Goal: Task Accomplishment & Management: Manage account settings

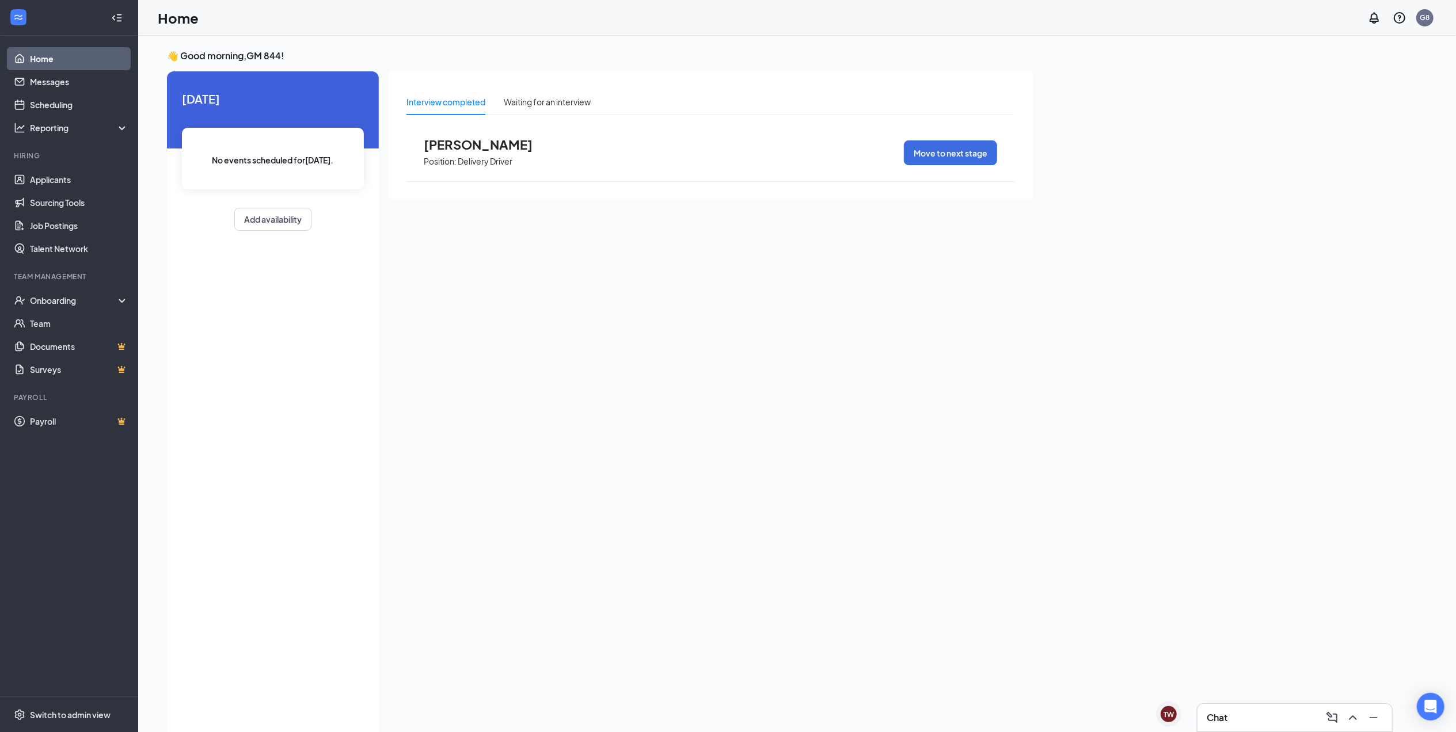
click at [443, 138] on span "[PERSON_NAME]" at bounding box center [487, 144] width 127 height 15
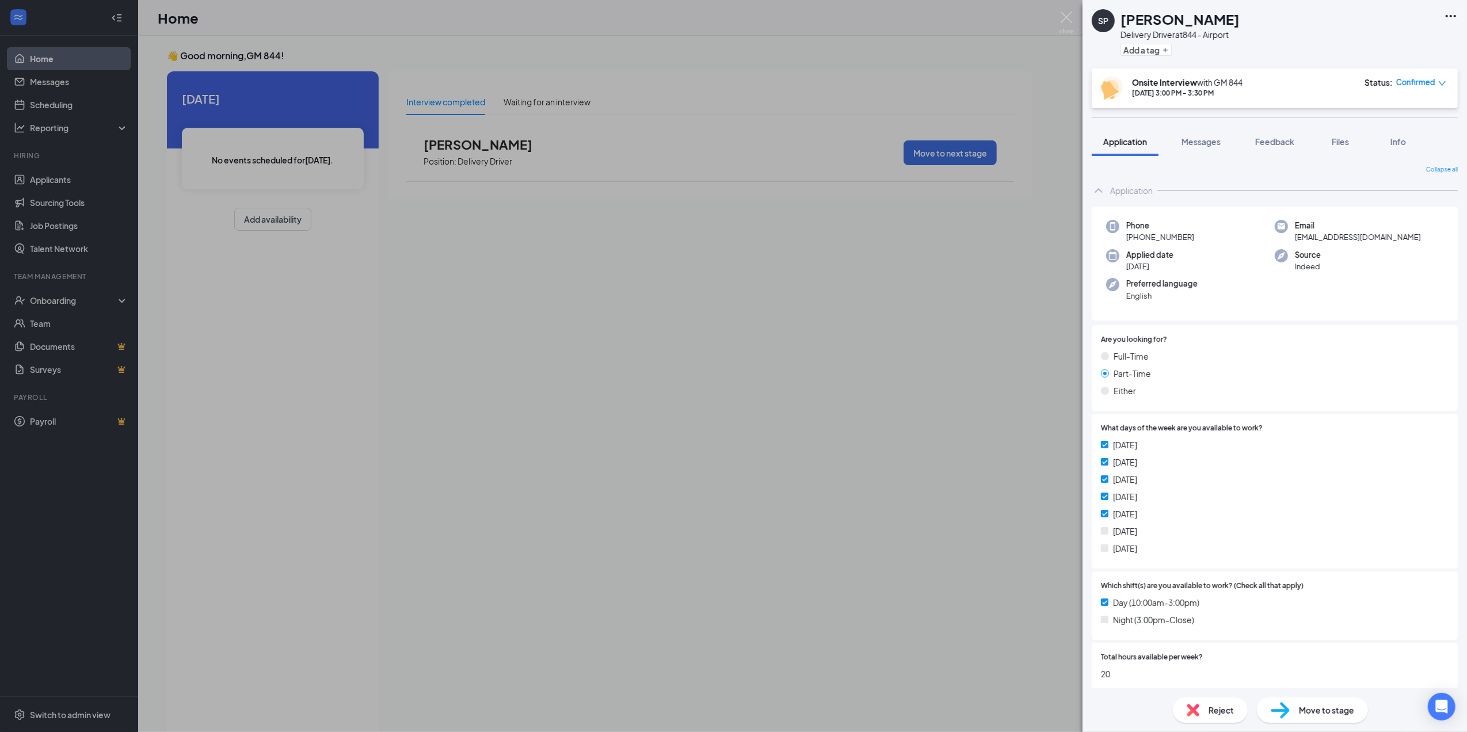
click at [1396, 79] on div "Status : Confirmed" at bounding box center [1406, 89] width 82 height 24
click at [1441, 81] on icon "down" at bounding box center [1443, 83] width 8 height 8
click at [1405, 154] on span "Mark as no-show" at bounding box center [1391, 155] width 64 height 13
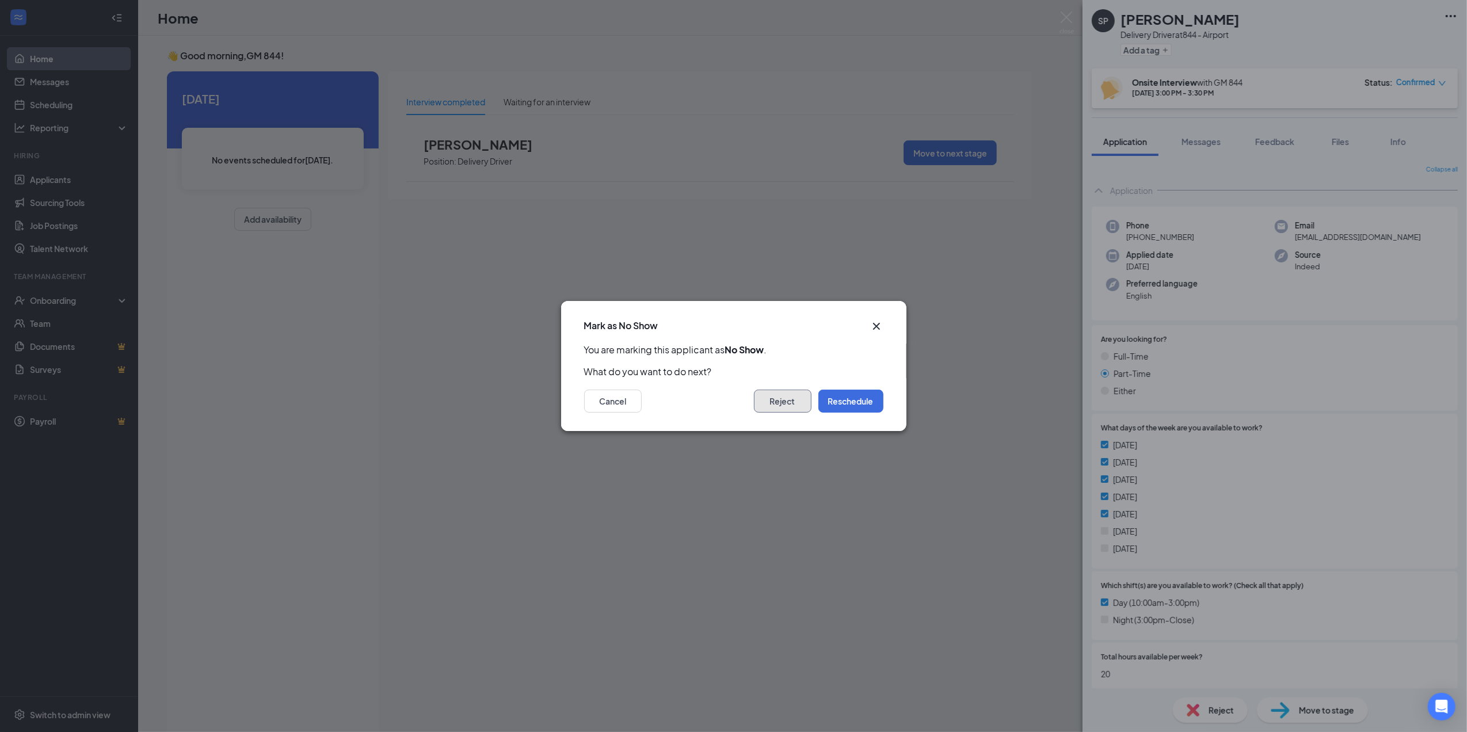
click at [788, 410] on button "Reject" at bounding box center [783, 401] width 58 height 23
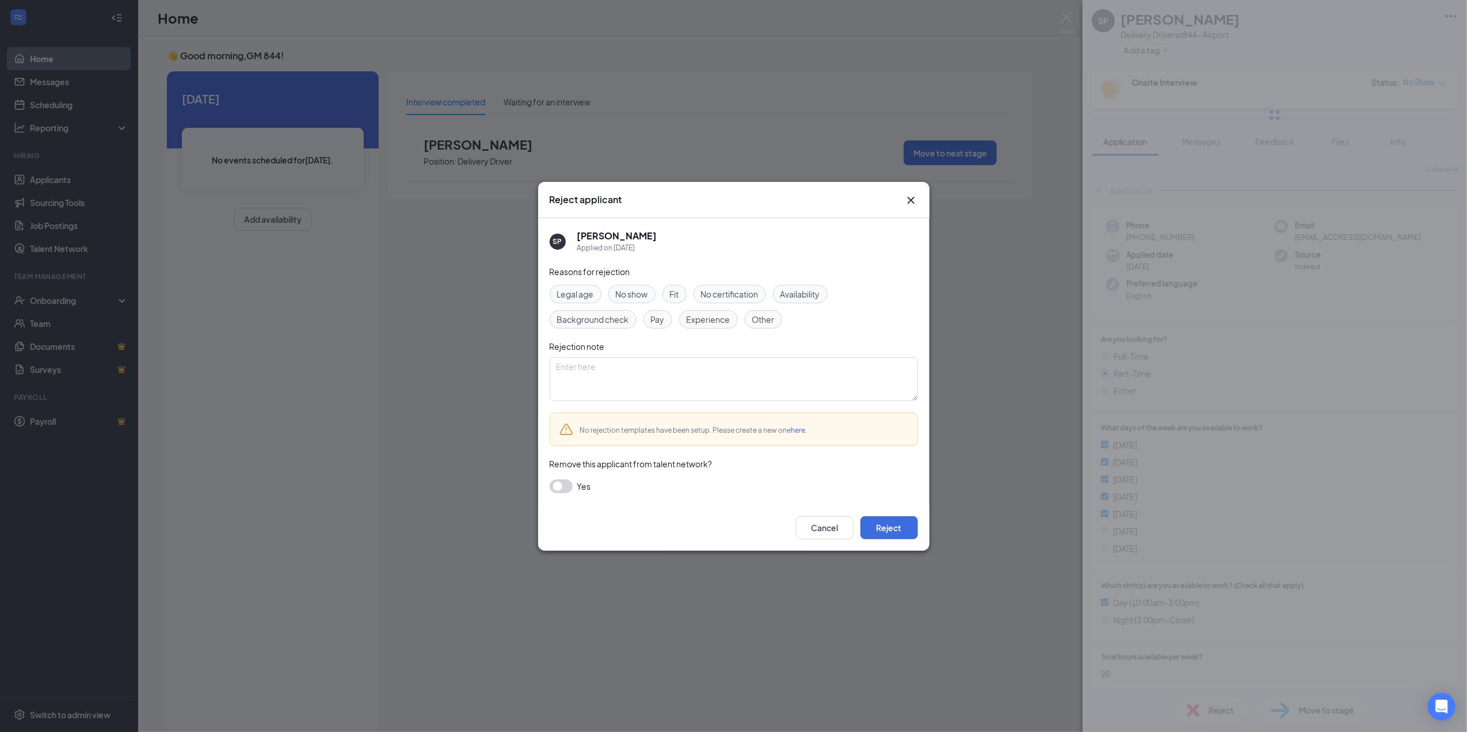
click at [646, 302] on div "No show" at bounding box center [631, 294] width 47 height 18
click at [876, 519] on button "Reject" at bounding box center [890, 527] width 58 height 23
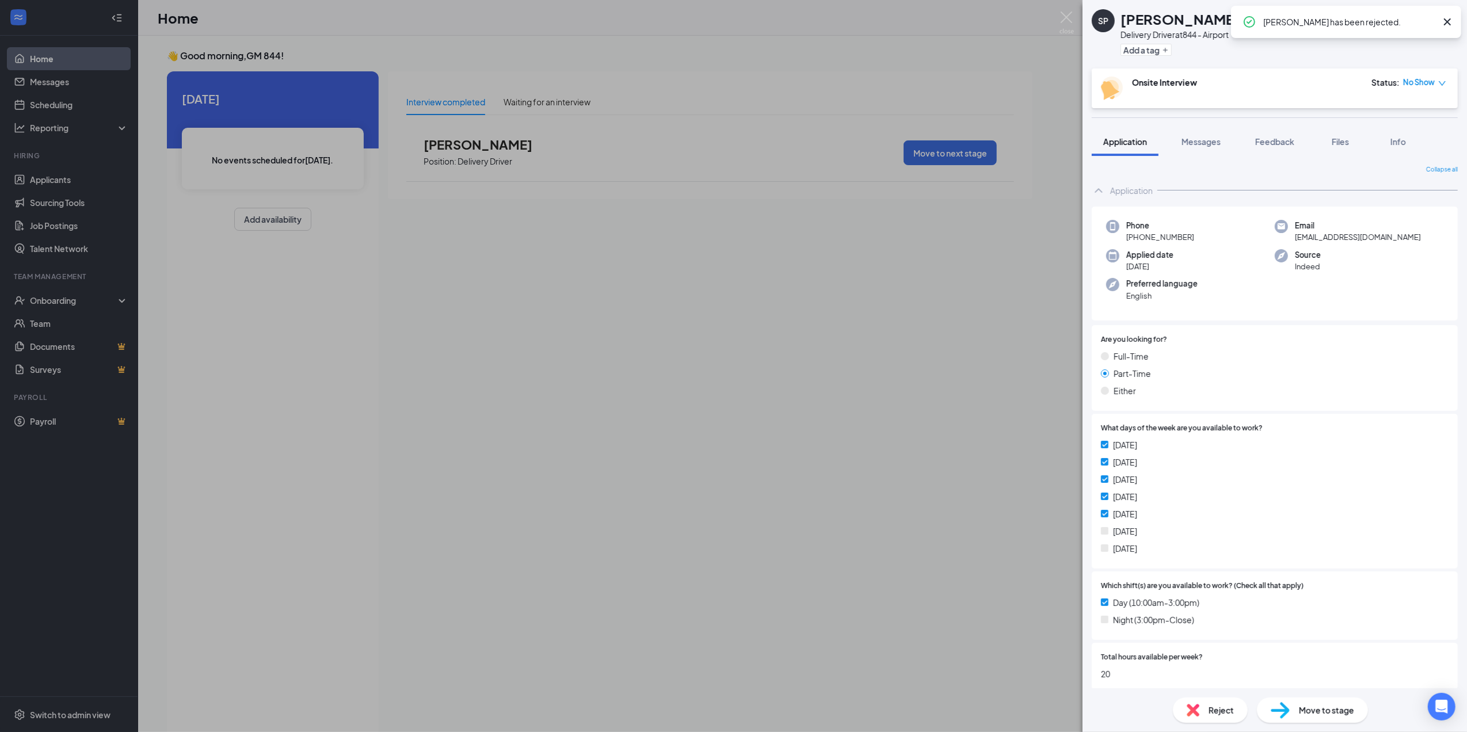
click at [86, 105] on div "[PERSON_NAME] Delivery Driver at 844 - Airport Add a tag Onsite Interview Statu…" at bounding box center [733, 366] width 1467 height 732
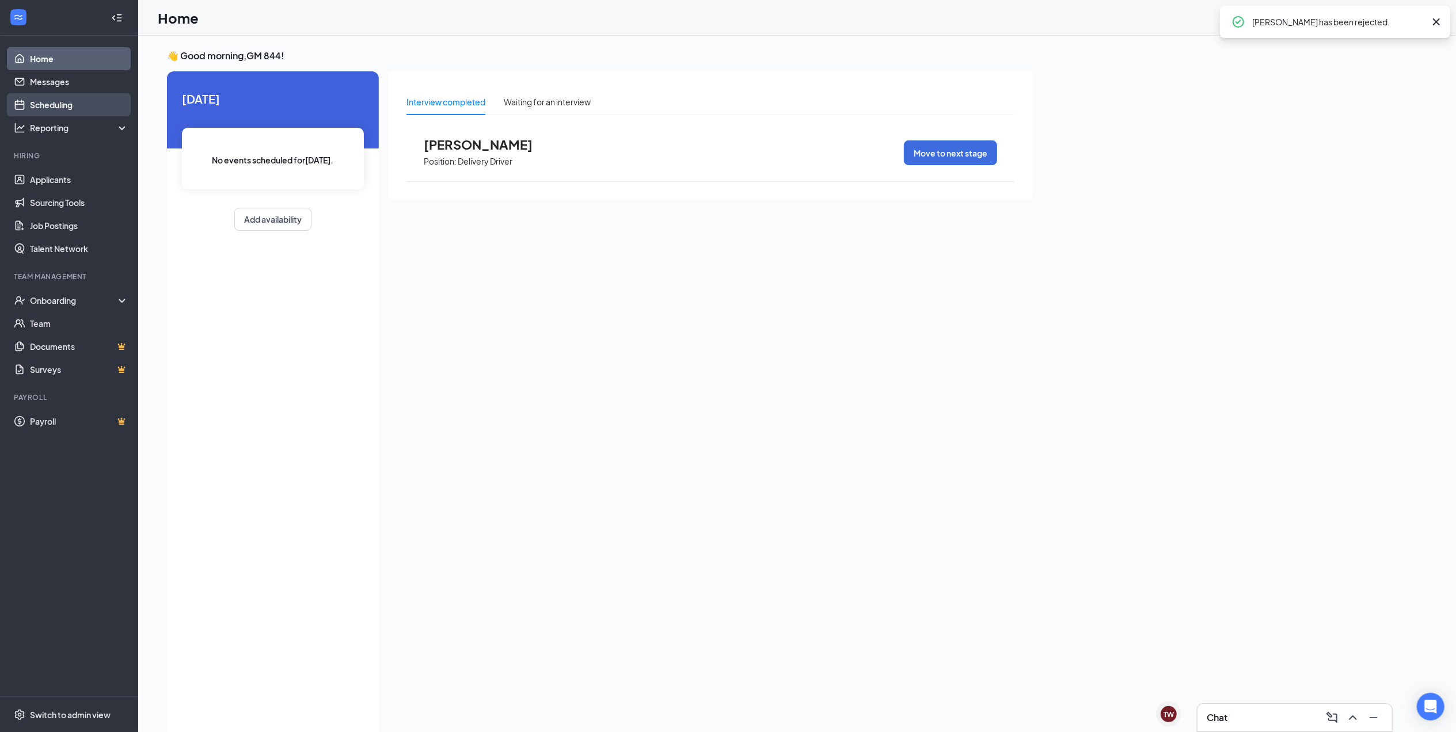
click at [60, 107] on link "Scheduling" at bounding box center [79, 104] width 98 height 23
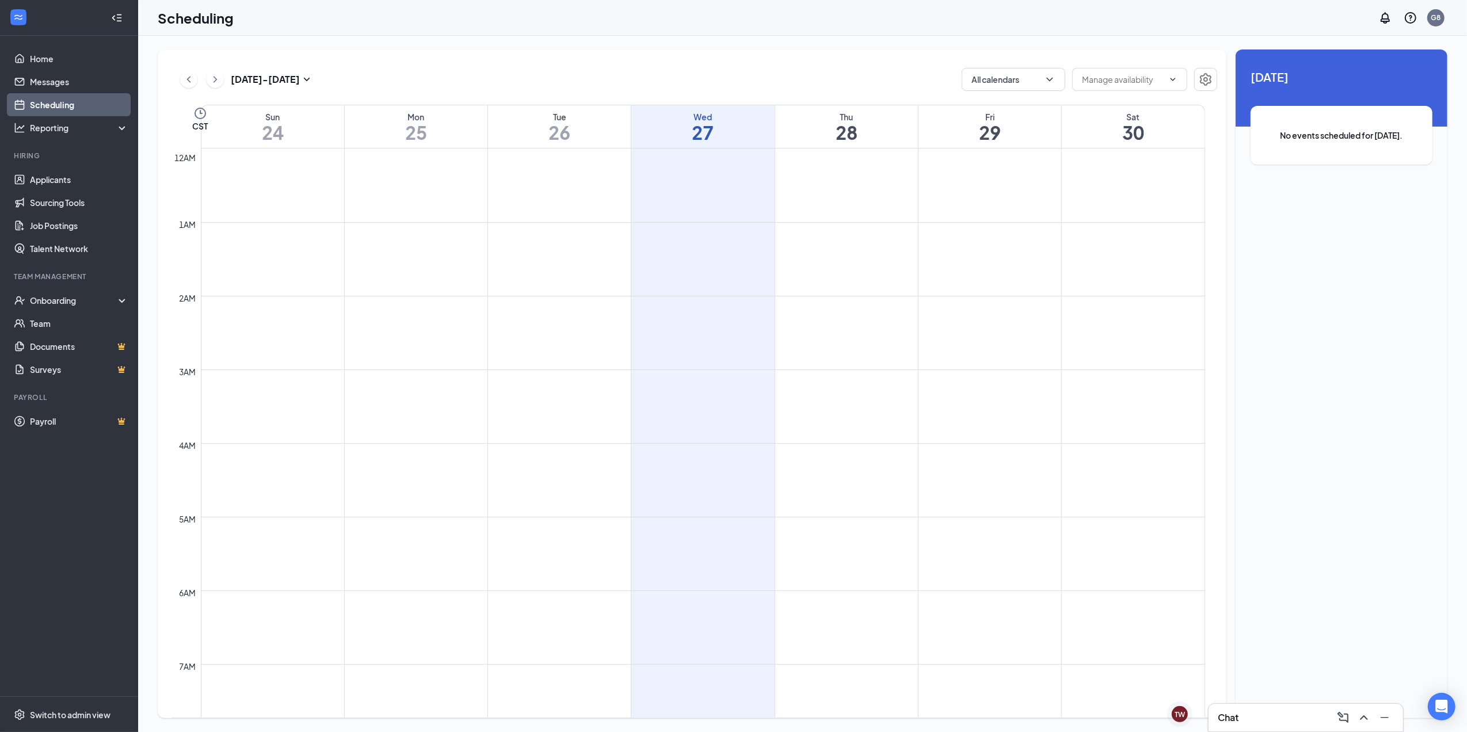
scroll to position [565, 0]
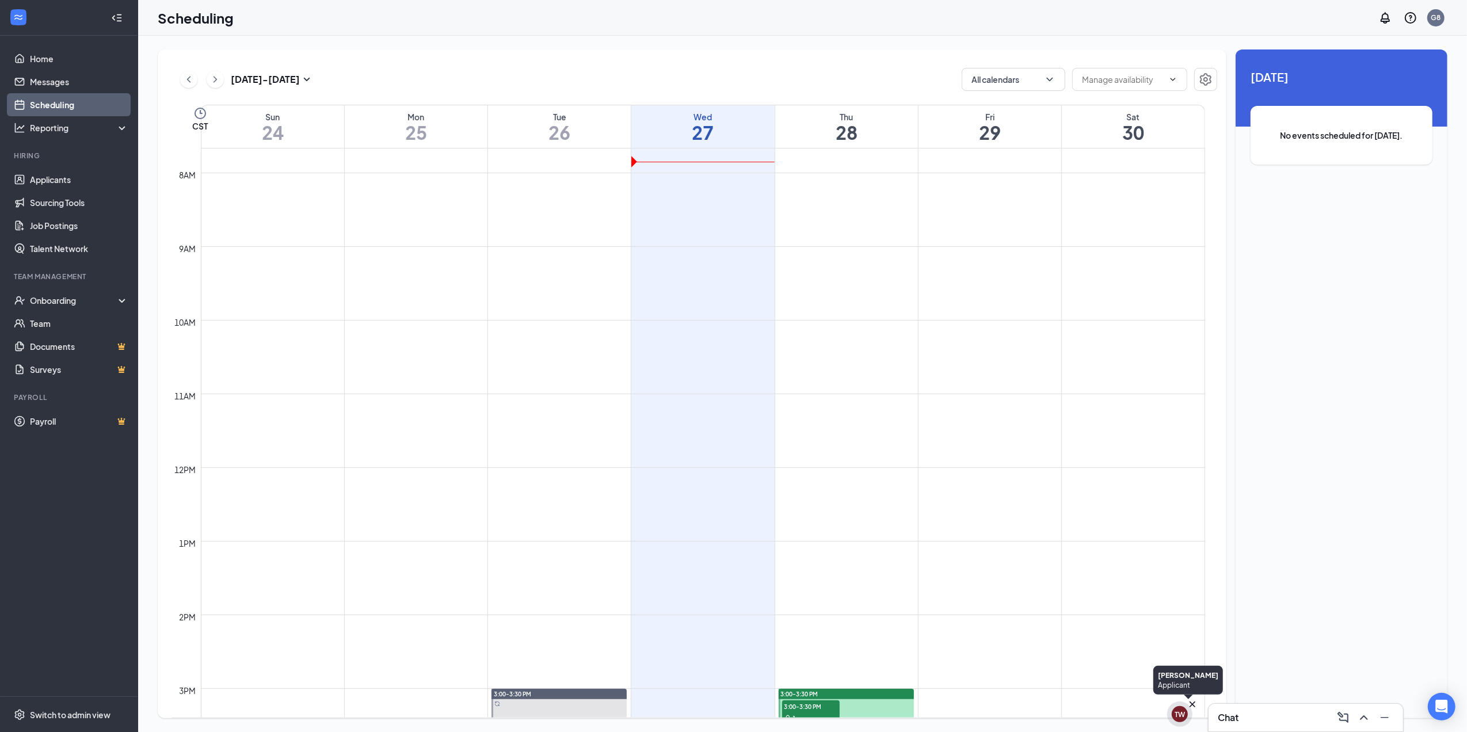
click at [1182, 714] on div "TW" at bounding box center [1180, 715] width 10 height 10
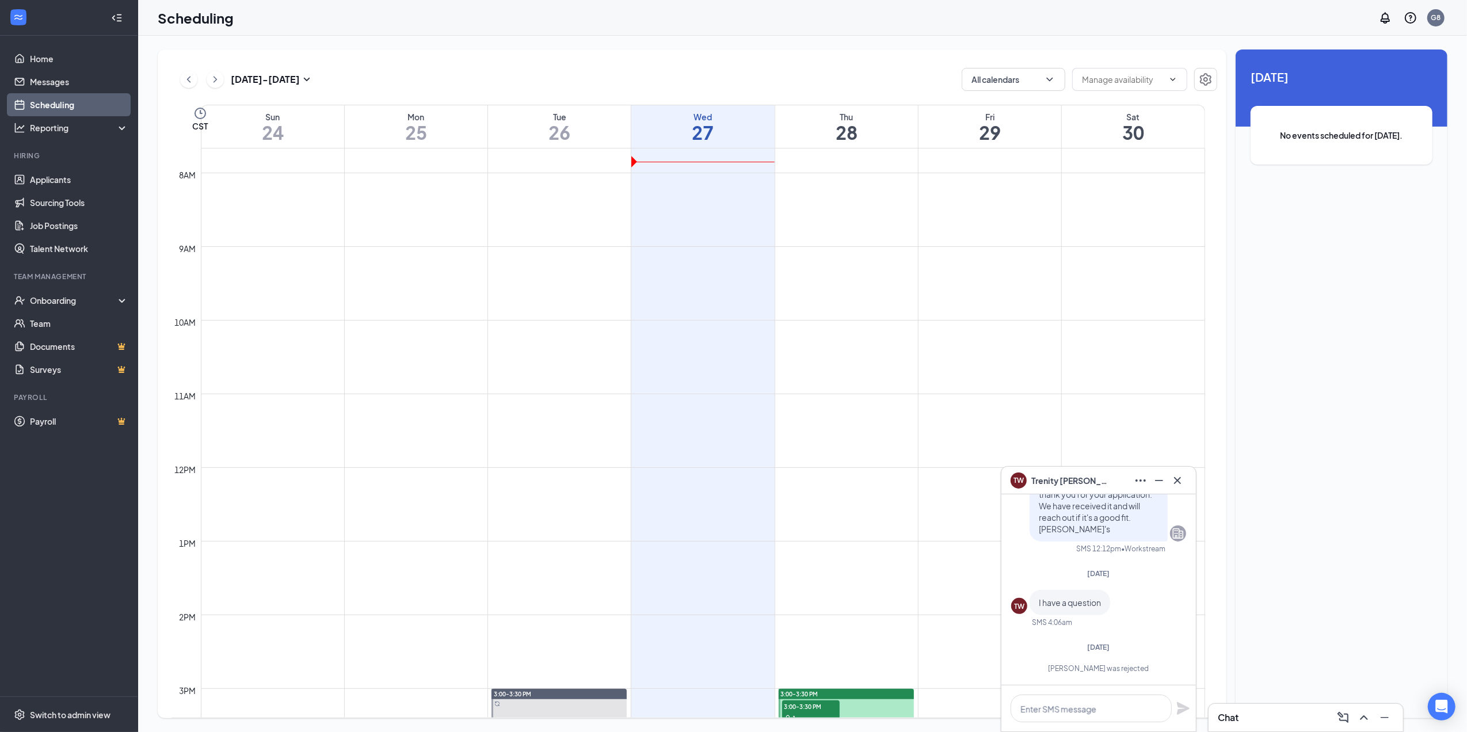
scroll to position [1, 0]
click at [1184, 484] on icon "Cross" at bounding box center [1178, 481] width 14 height 14
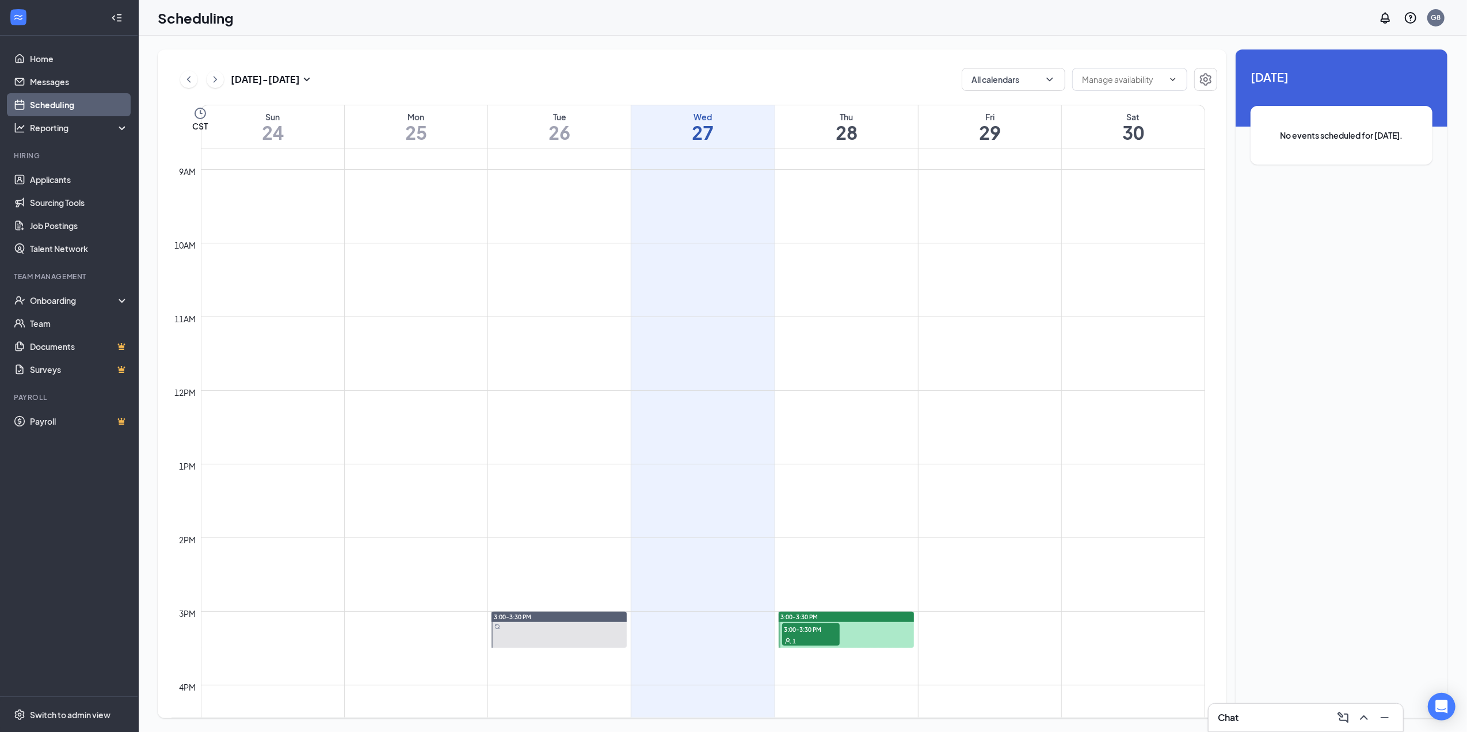
scroll to position [873, 0]
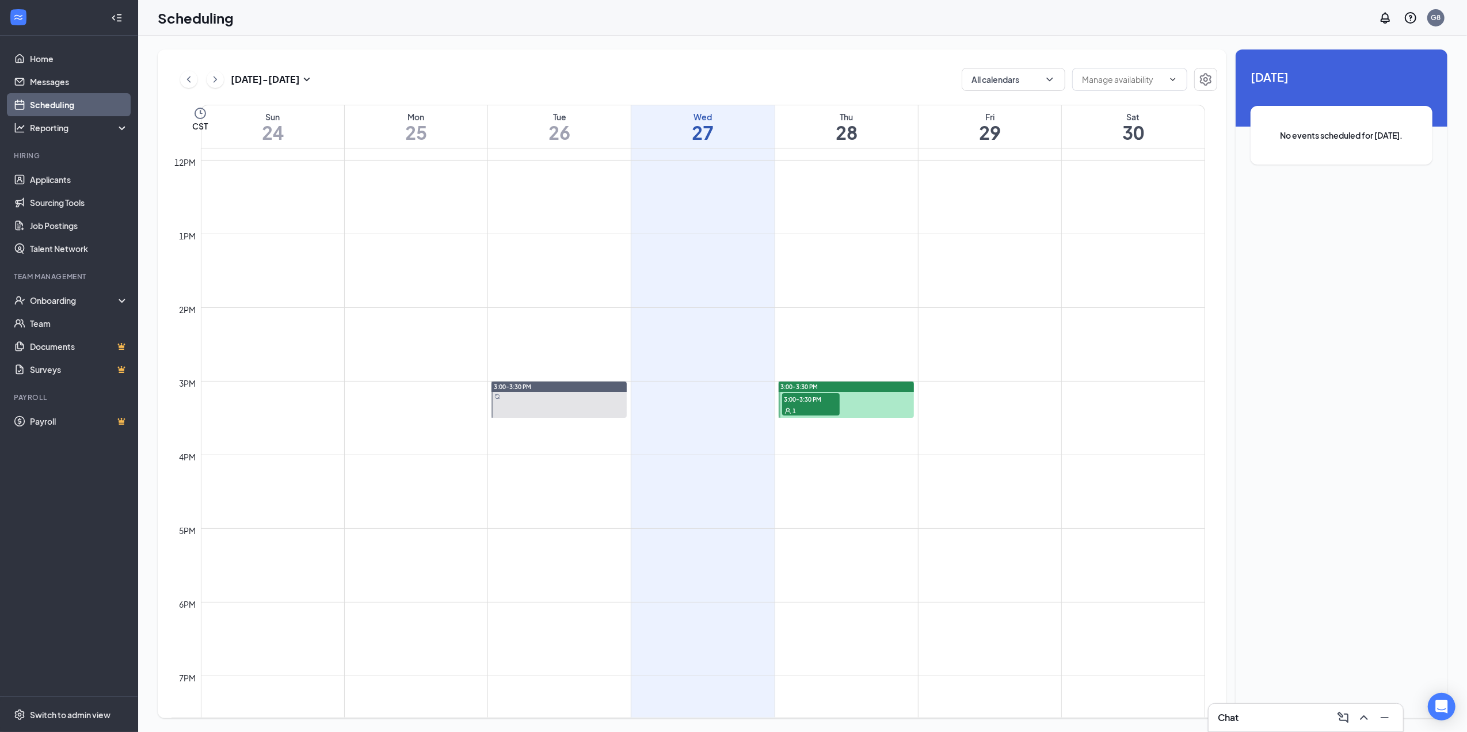
click at [795, 397] on span "3:00-3:30 PM" at bounding box center [811, 399] width 58 height 12
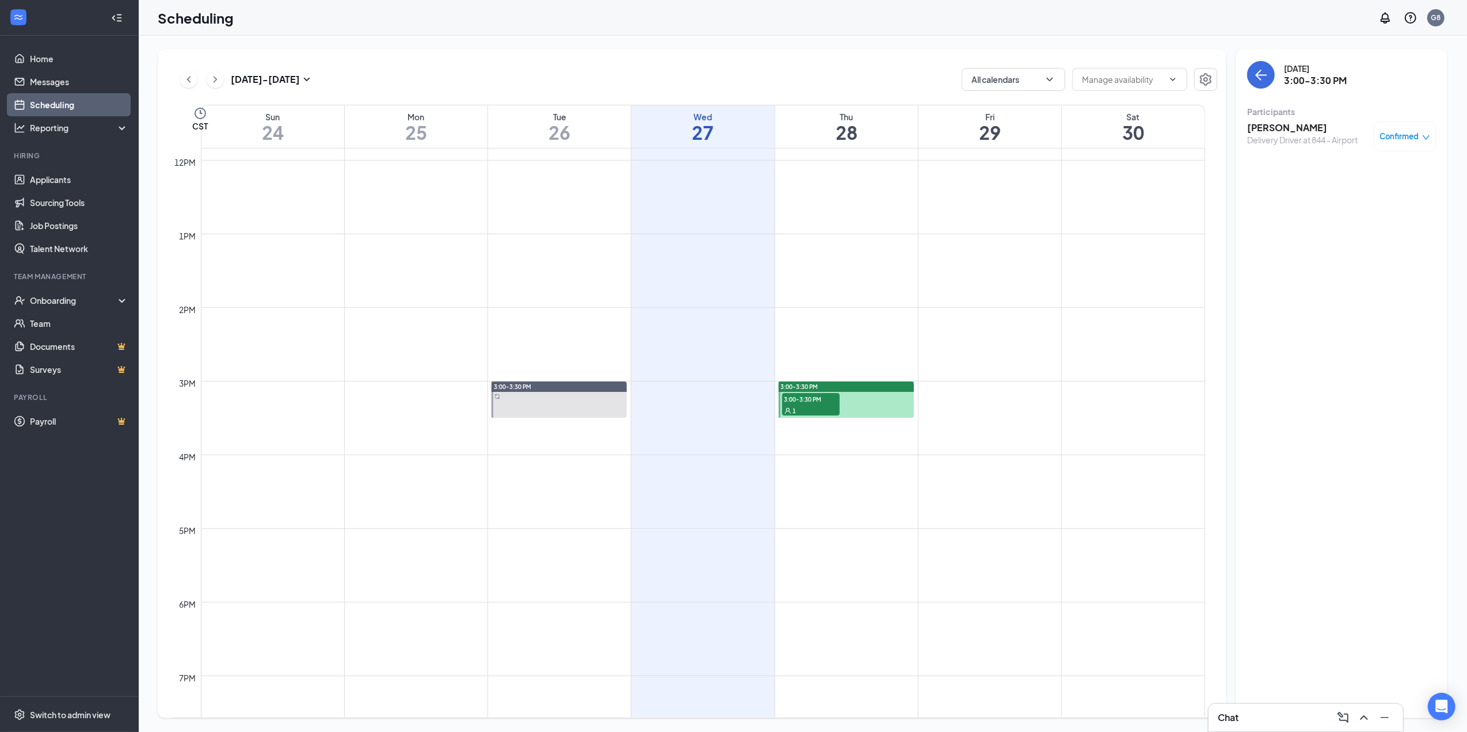
click at [1284, 132] on h3 "[PERSON_NAME]" at bounding box center [1302, 127] width 111 height 13
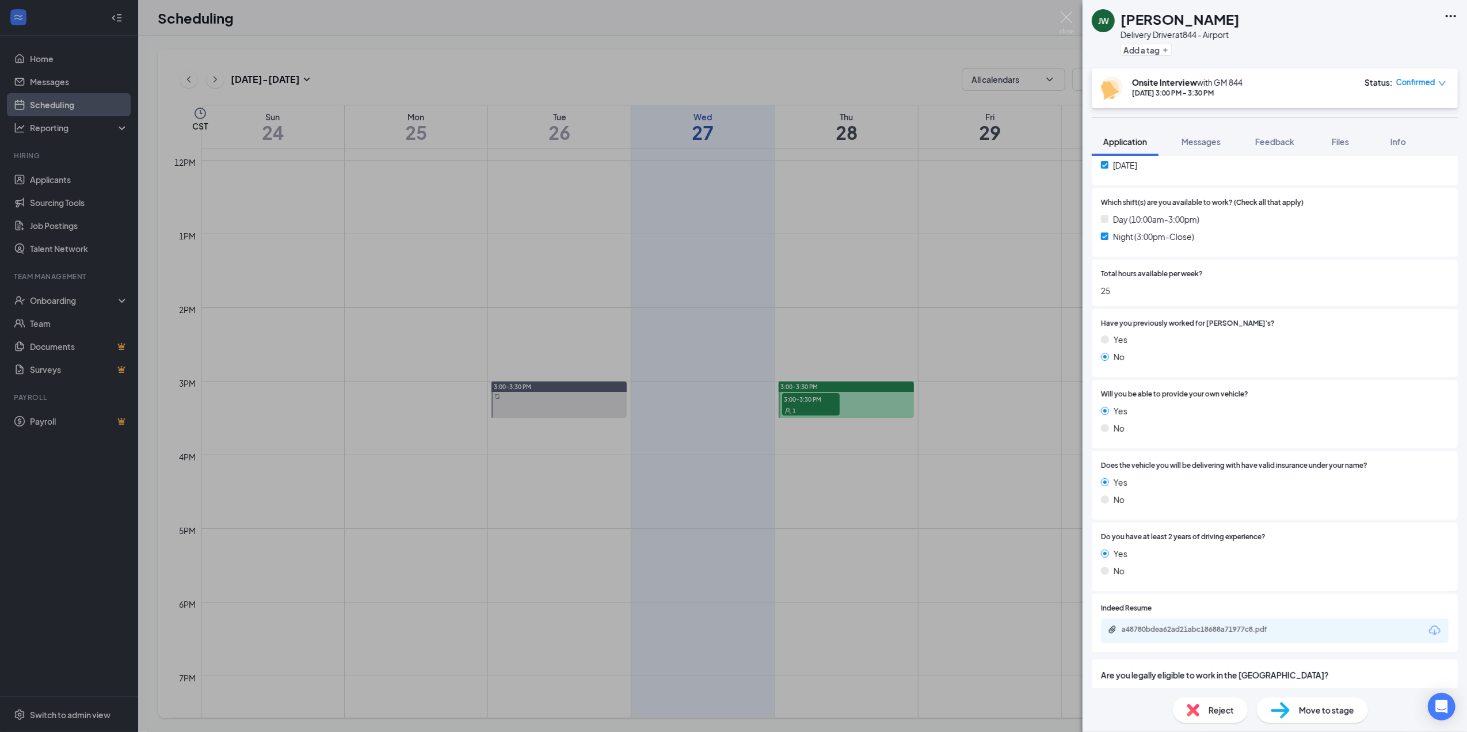
scroll to position [427, 0]
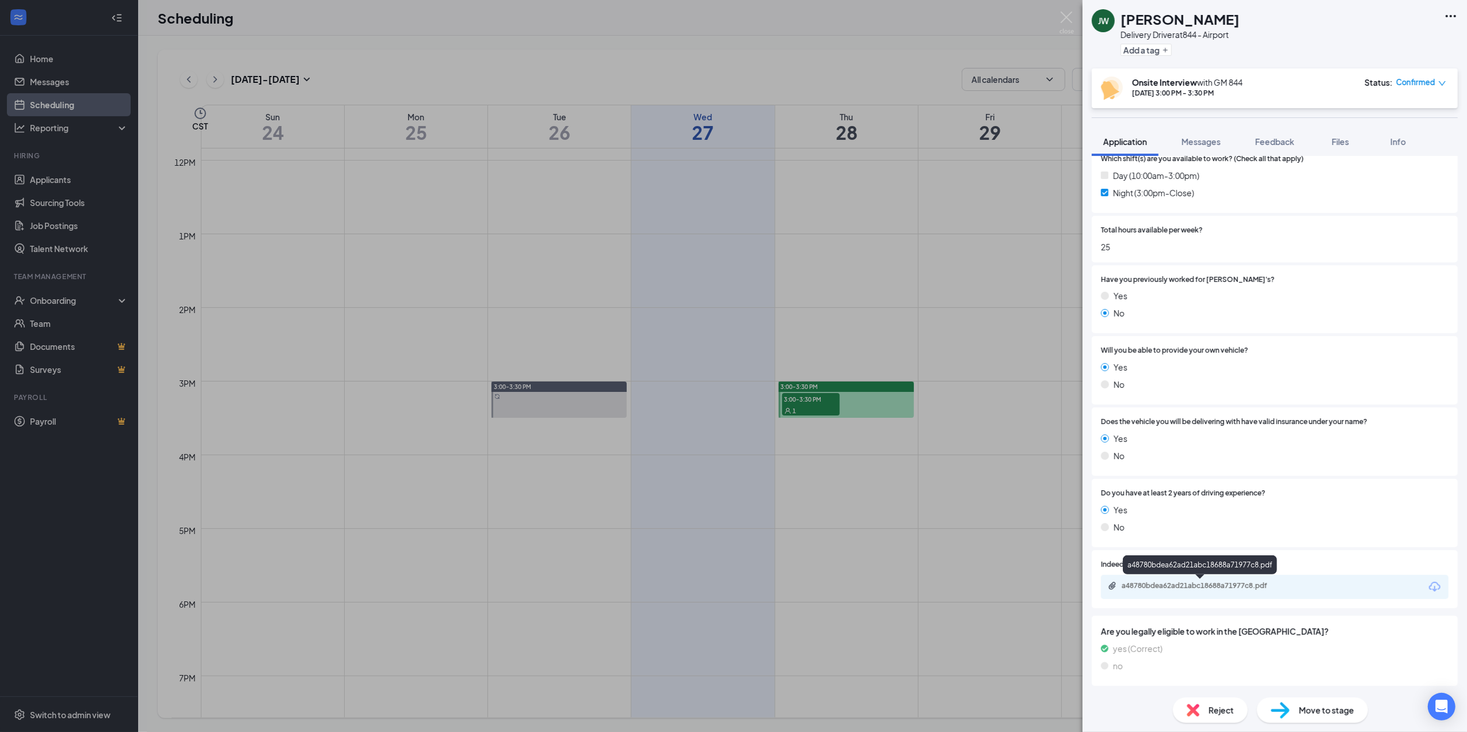
click at [1159, 584] on div "a48780bdea62ad21abc18688a71977c8.pdf" at bounding box center [1202, 585] width 161 height 9
